Goal: Information Seeking & Learning: Find specific page/section

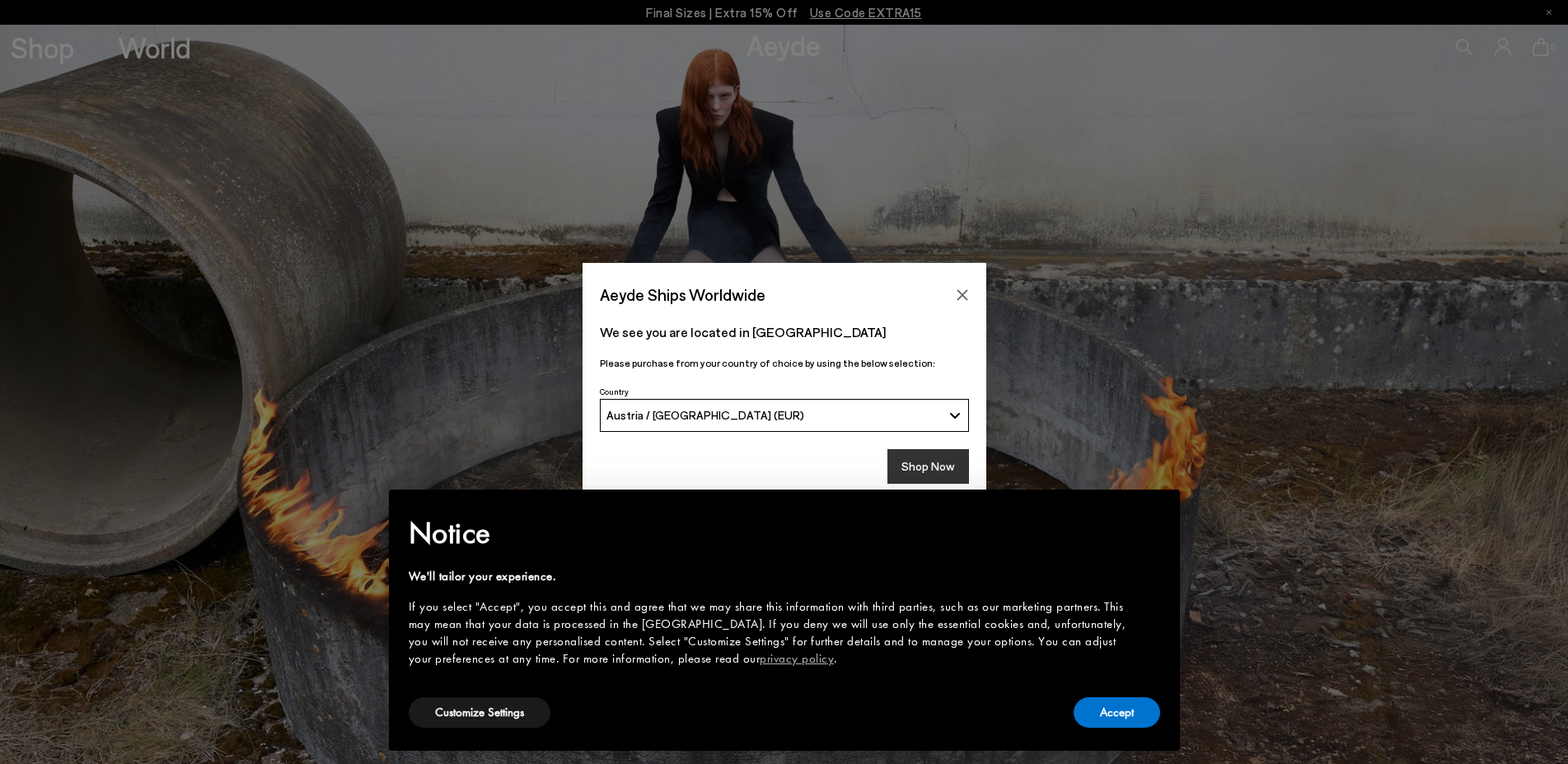
click at [944, 467] on button "Shop Now" at bounding box center [928, 466] width 82 height 34
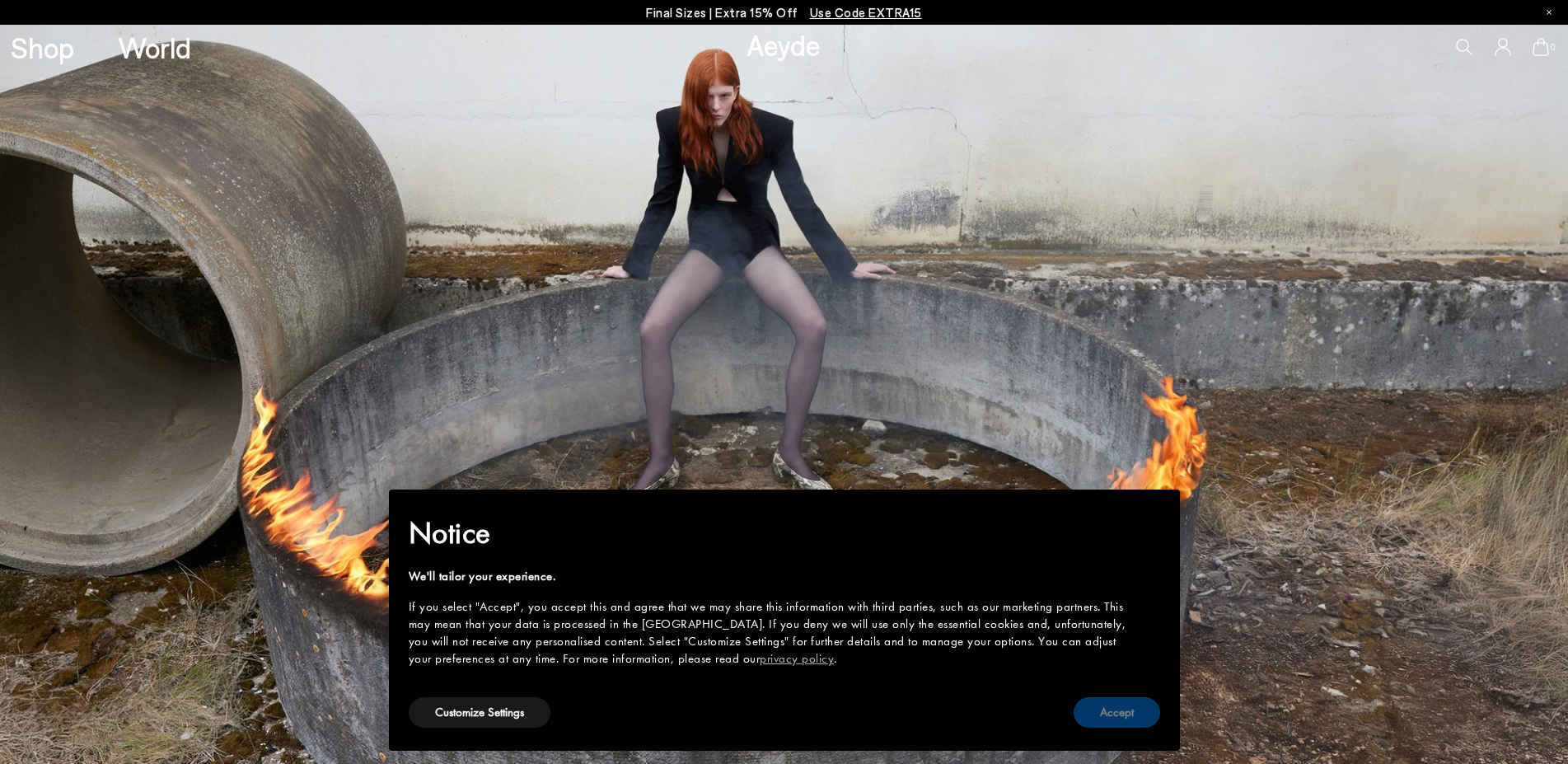
click at [1119, 716] on button "Accept" at bounding box center [1117, 712] width 87 height 30
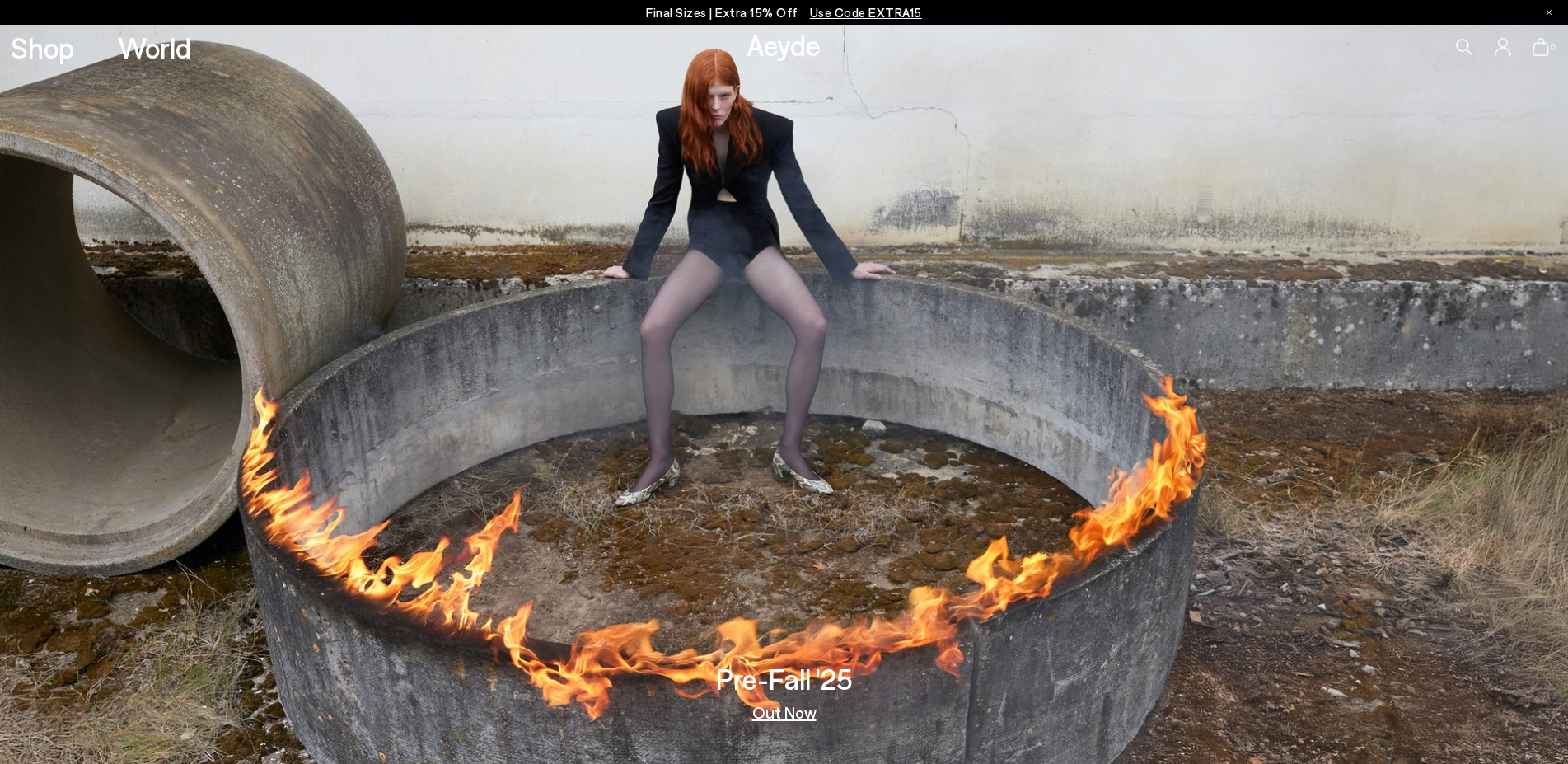
click at [1464, 43] on icon at bounding box center [1464, 47] width 17 height 17
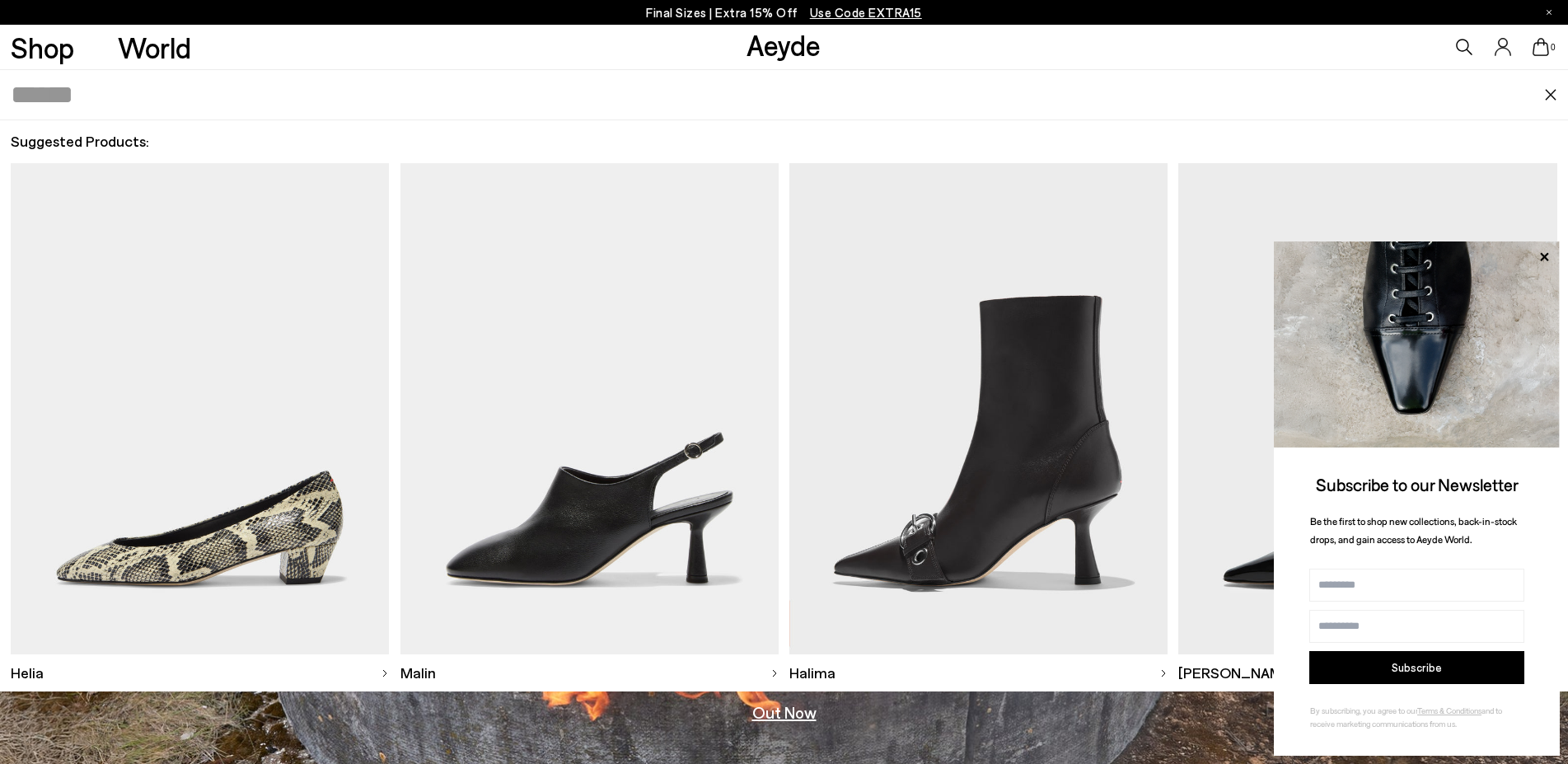
click at [1545, 255] on icon at bounding box center [1545, 258] width 21 height 21
click at [1545, 253] on icon at bounding box center [1545, 258] width 21 height 21
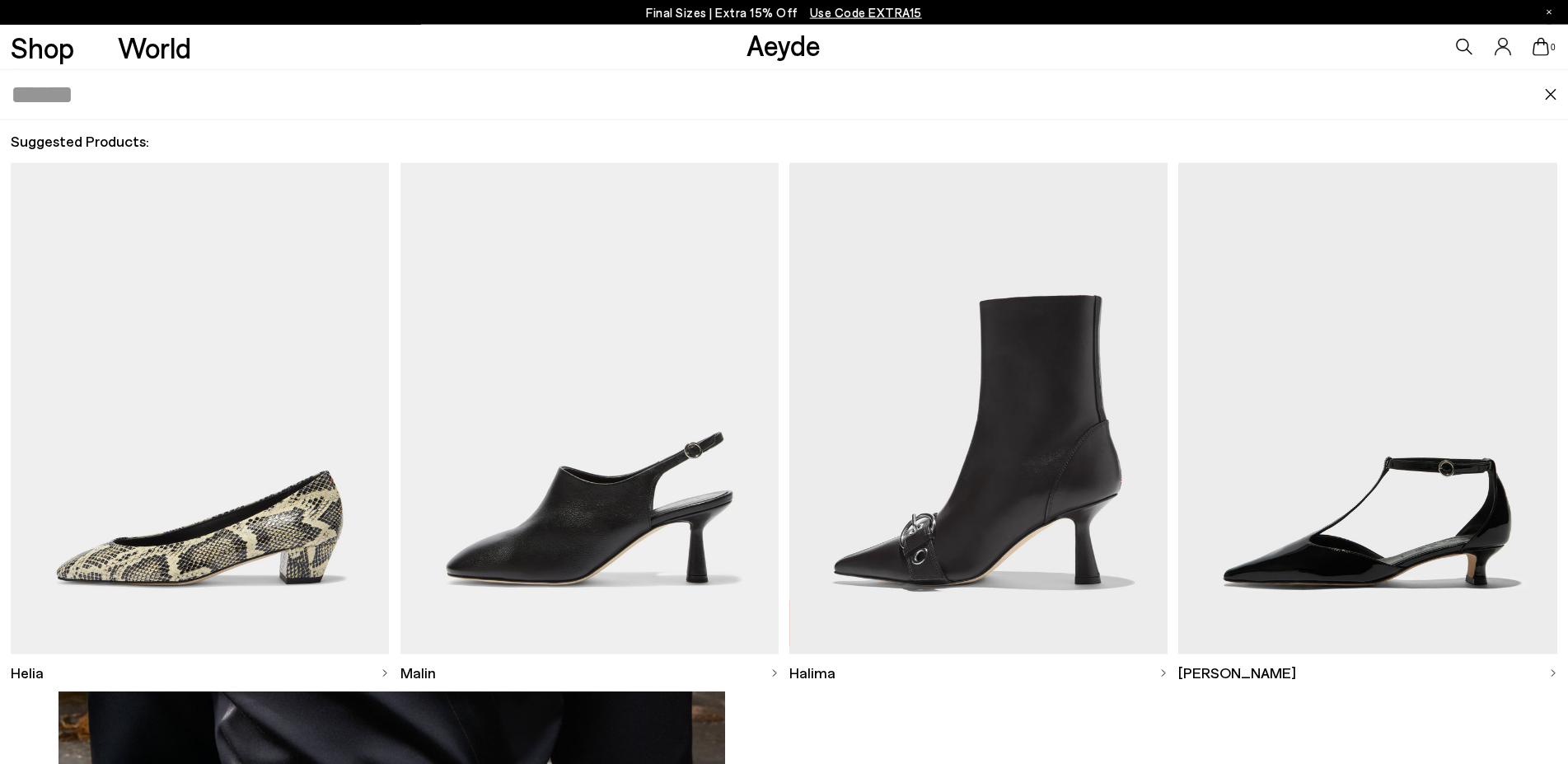
scroll to position [1513, 0]
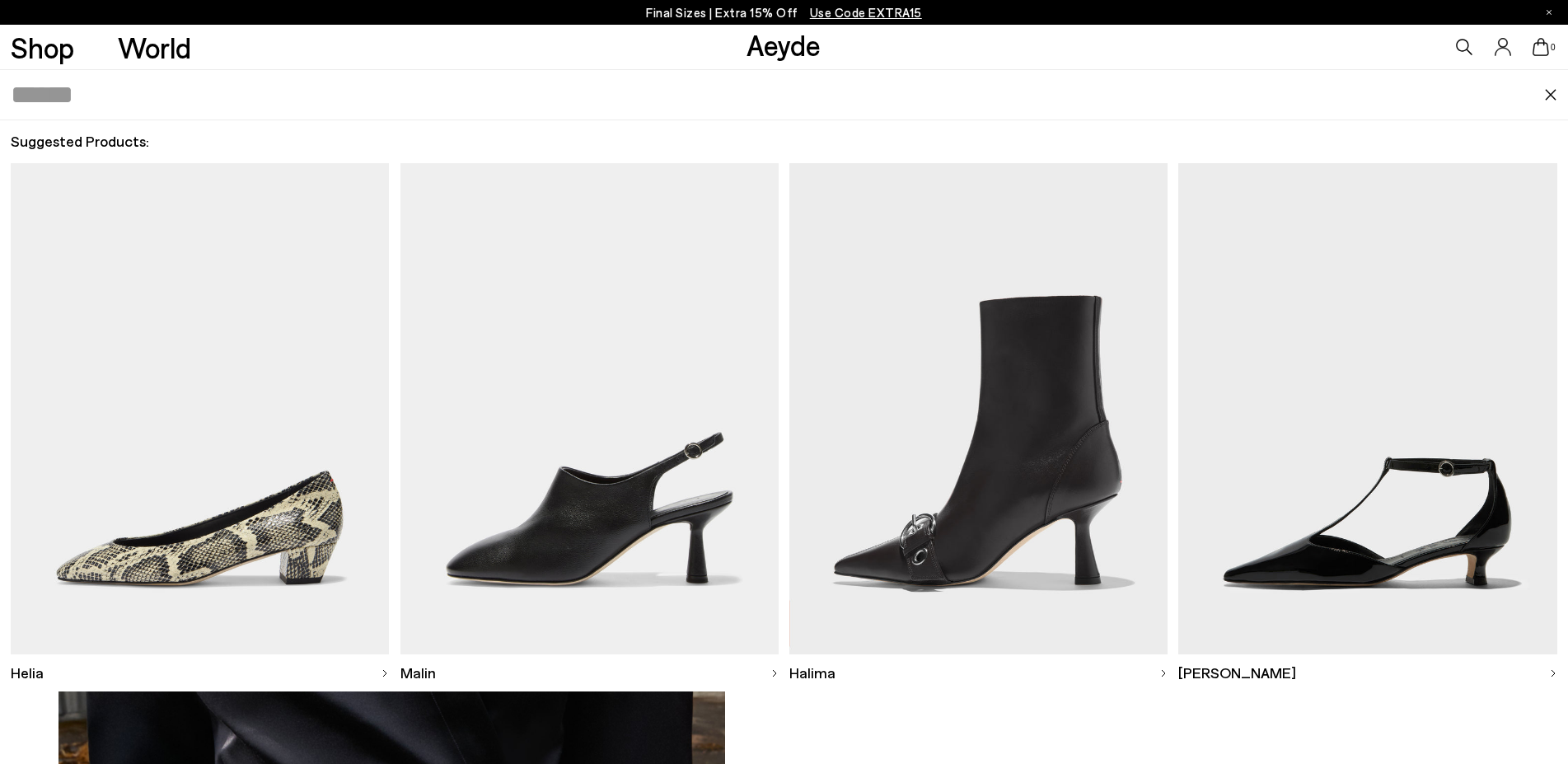
click at [1549, 98] on img at bounding box center [1551, 95] width 14 height 12
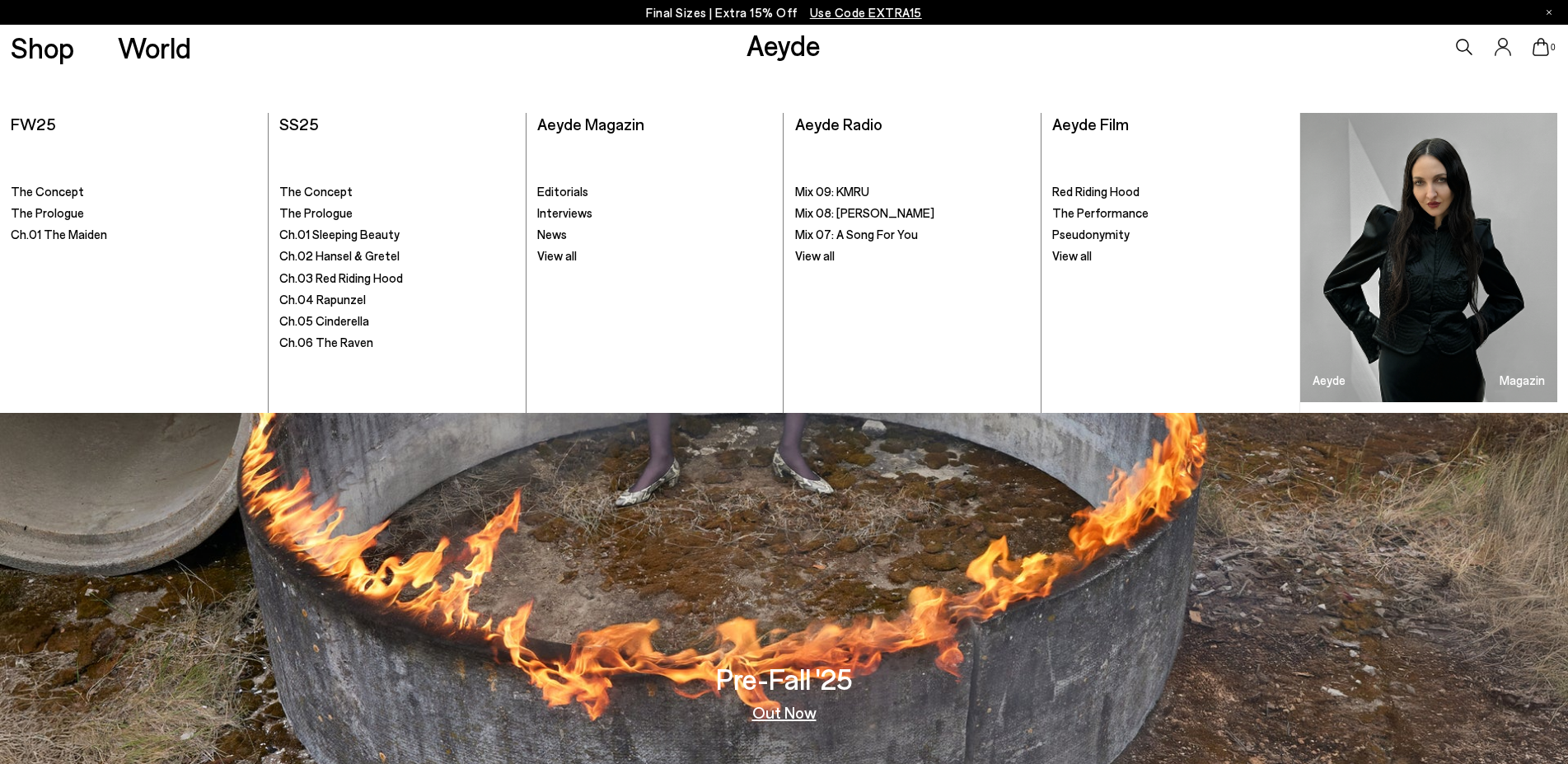
click at [1466, 44] on icon at bounding box center [1464, 47] width 17 height 17
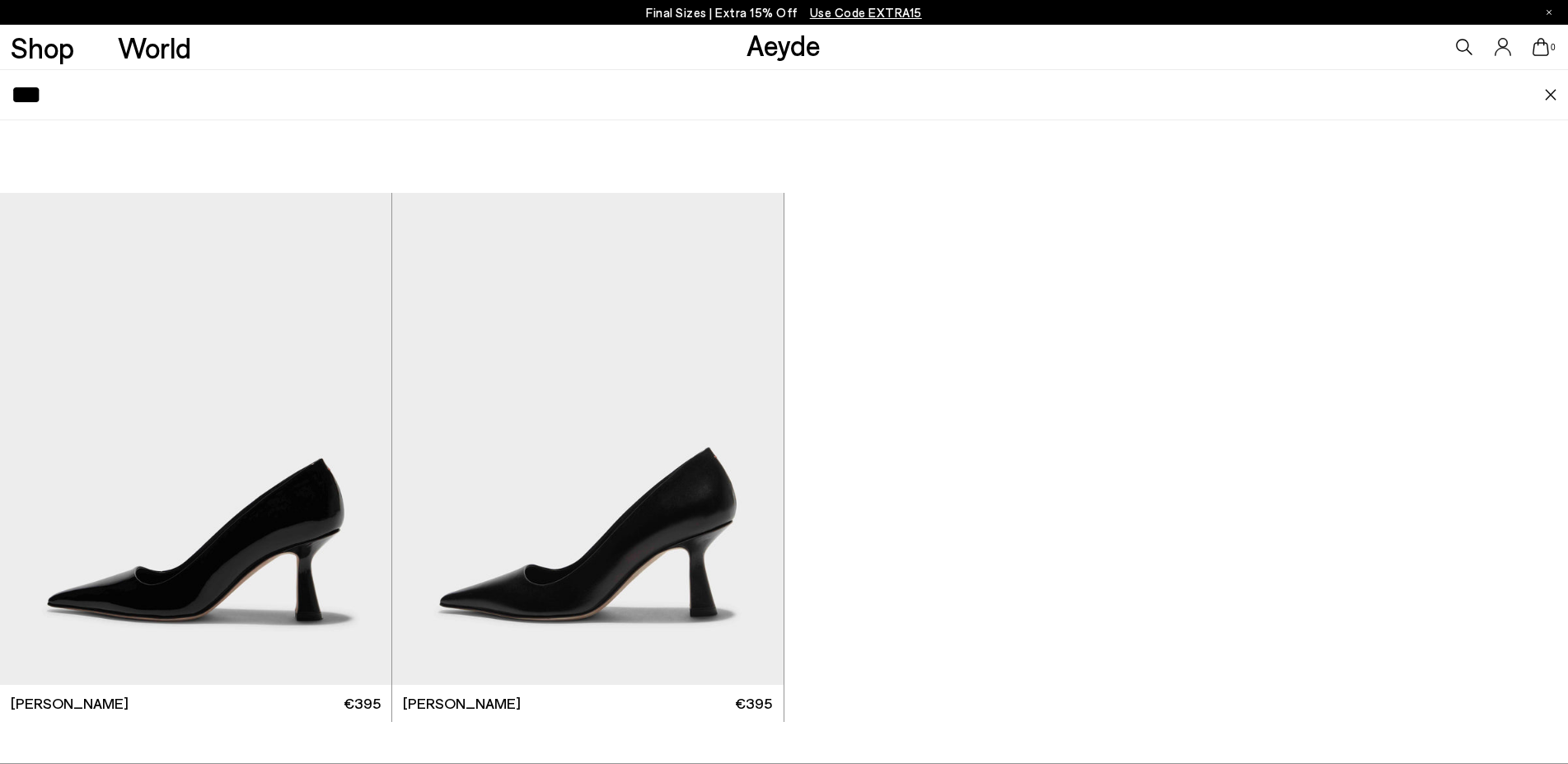
type input "***"
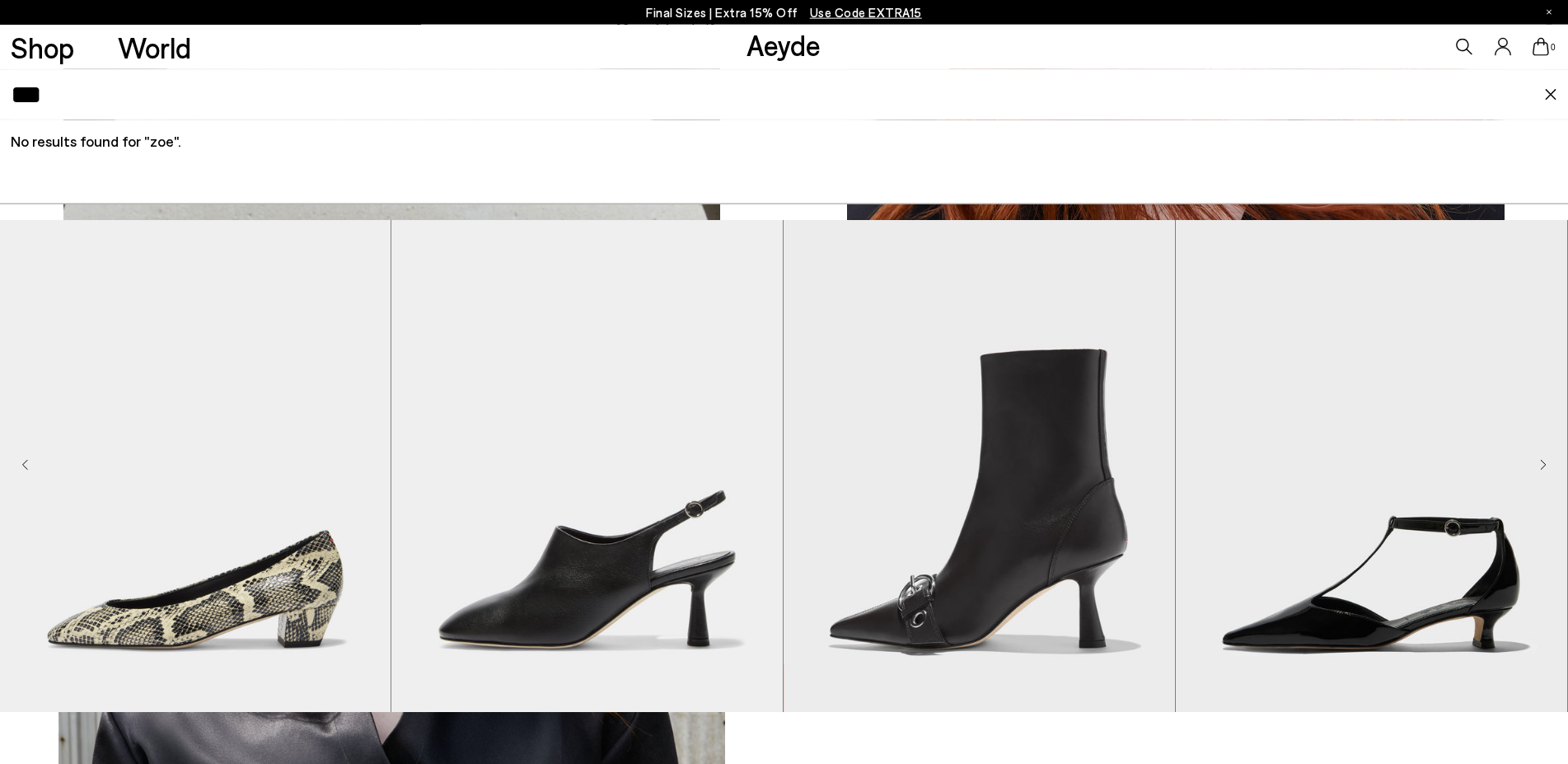
scroll to position [1092, 0]
